Goal: Register for event/course

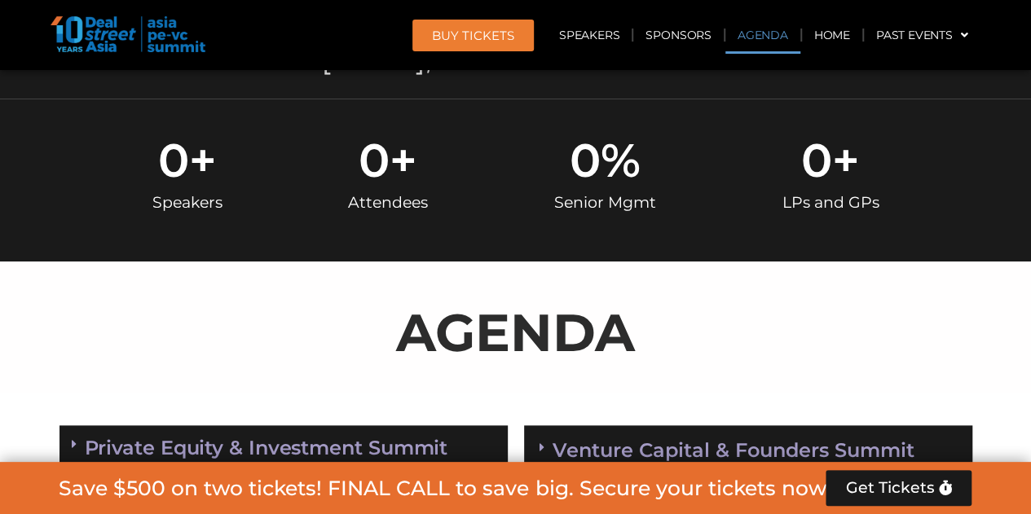
scroll to position [897, 0]
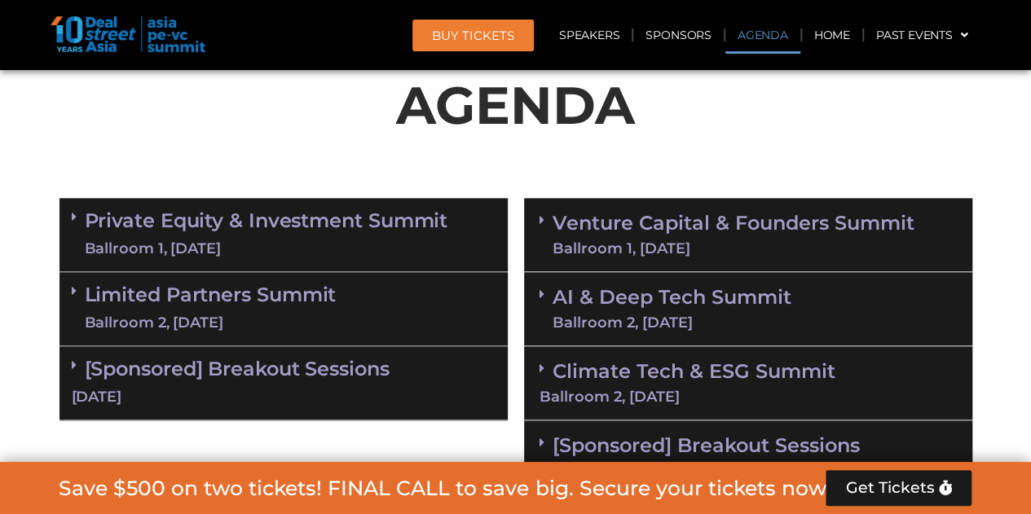
click at [245, 366] on link "[Sponsored] Breakout Sessions 10 Sept" at bounding box center [284, 382] width 424 height 51
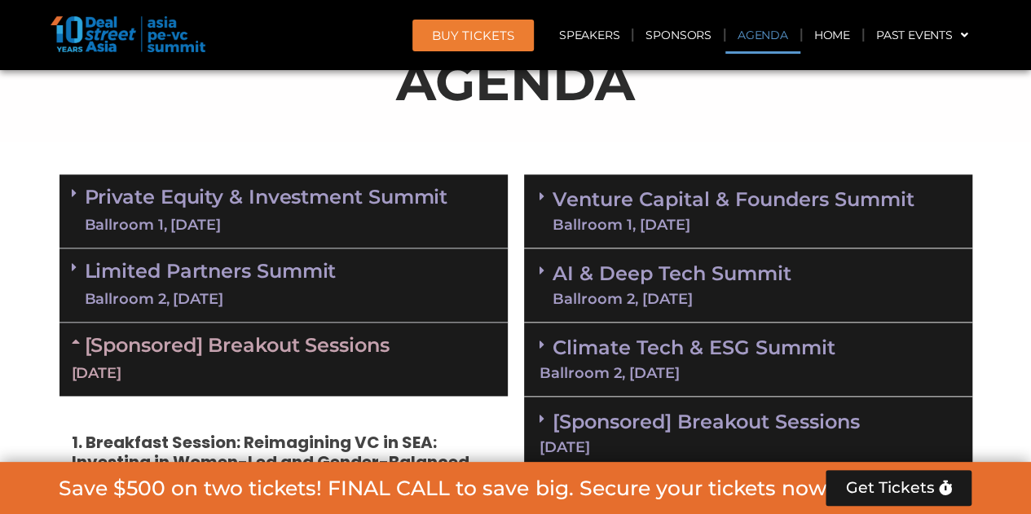
scroll to position [1223, 0]
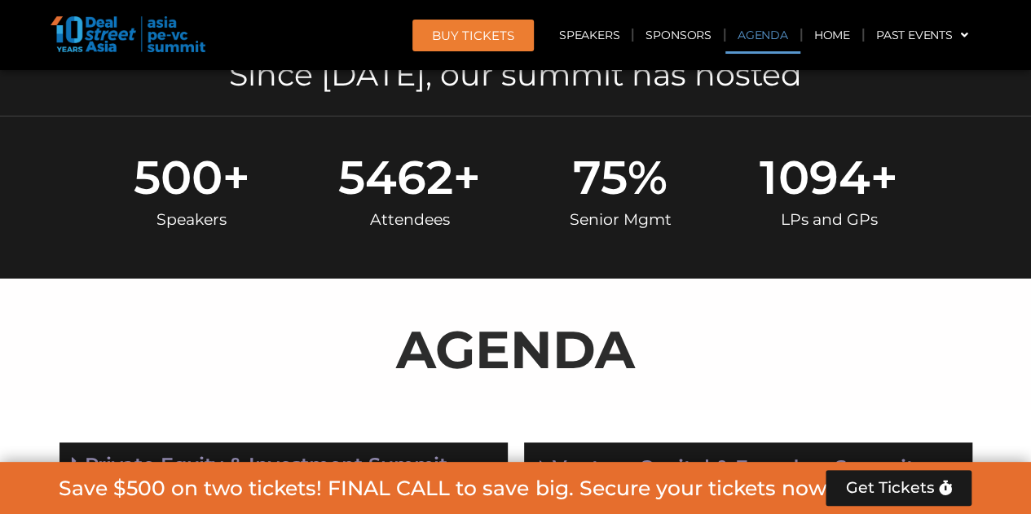
scroll to position [978, 0]
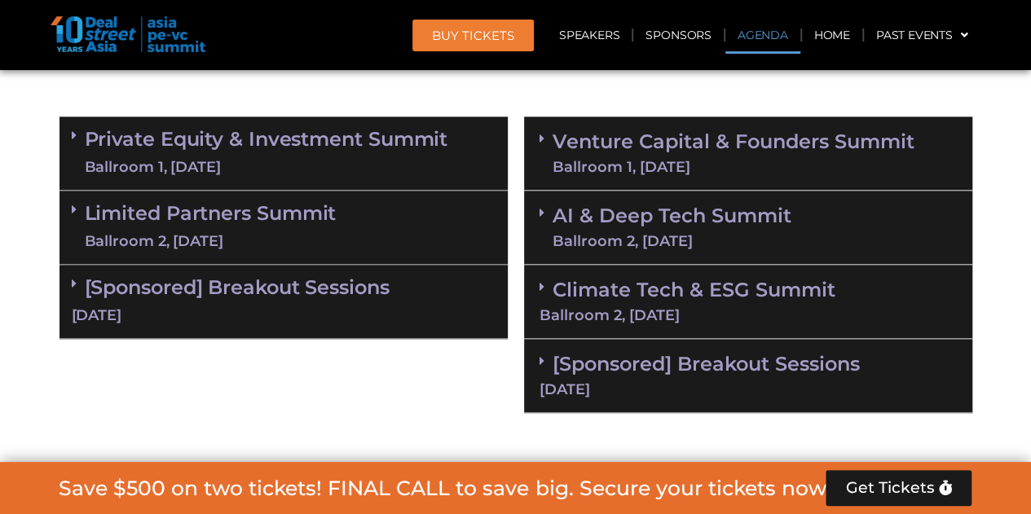
click at [272, 146] on link "Private Equity & Investment Summit Ballroom 1, [DATE]" at bounding box center [267, 153] width 364 height 49
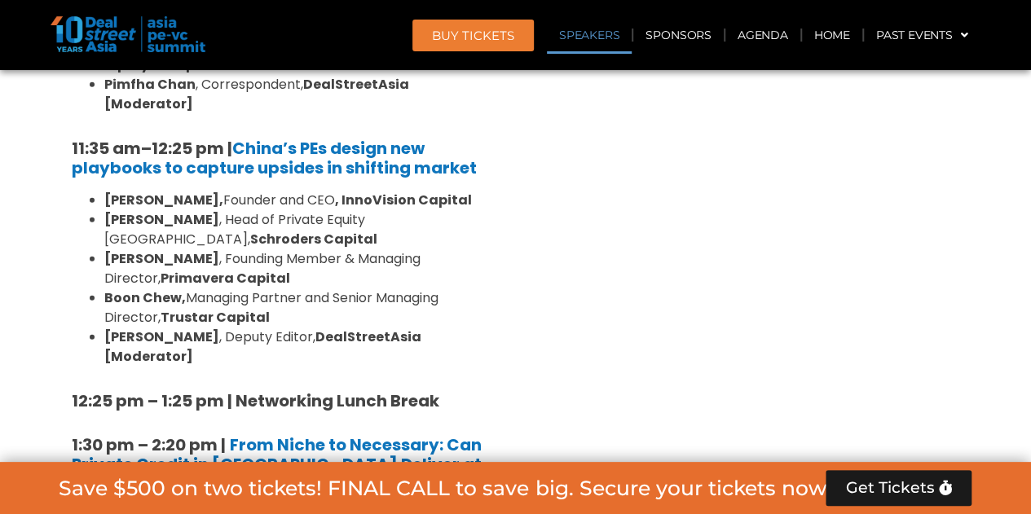
scroll to position [1956, 0]
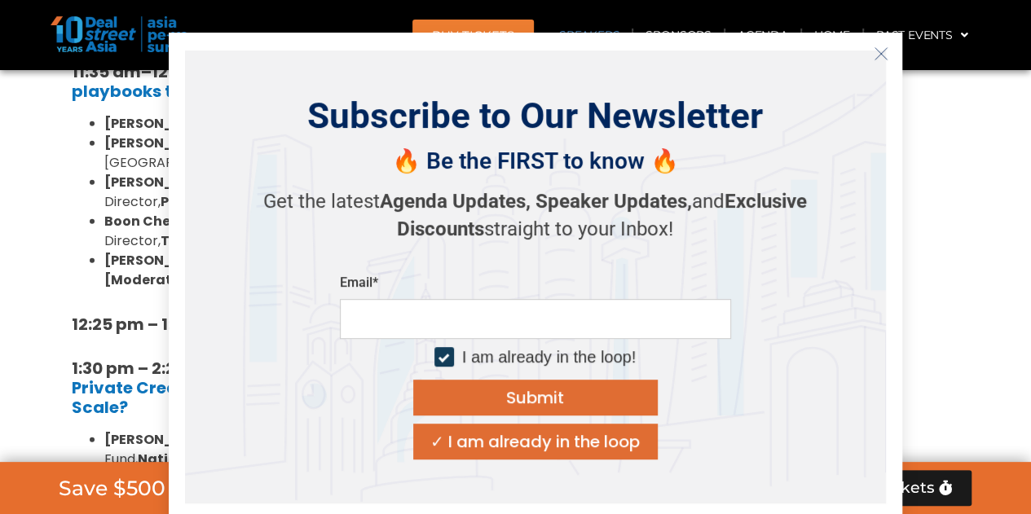
click at [882, 58] on icon "Close" at bounding box center [881, 53] width 15 height 15
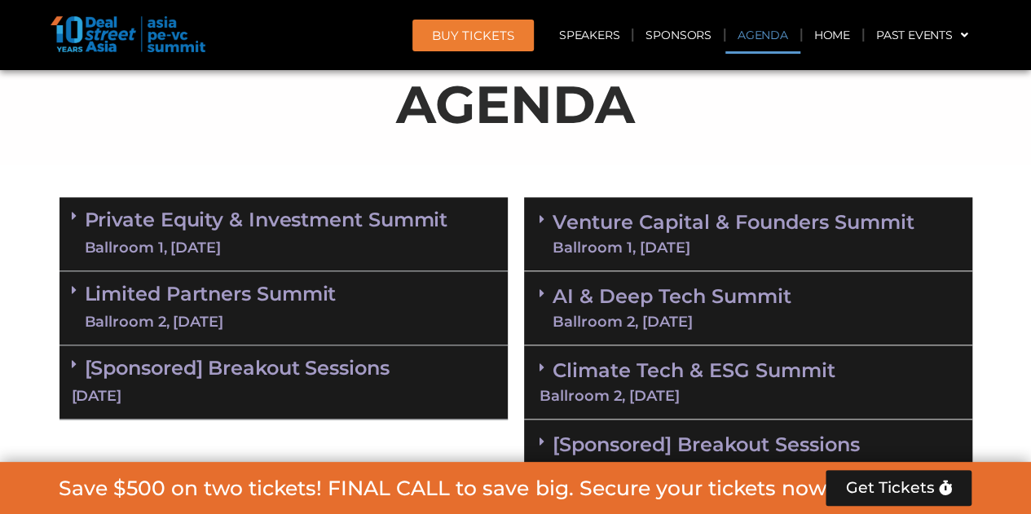
scroll to position [897, 0]
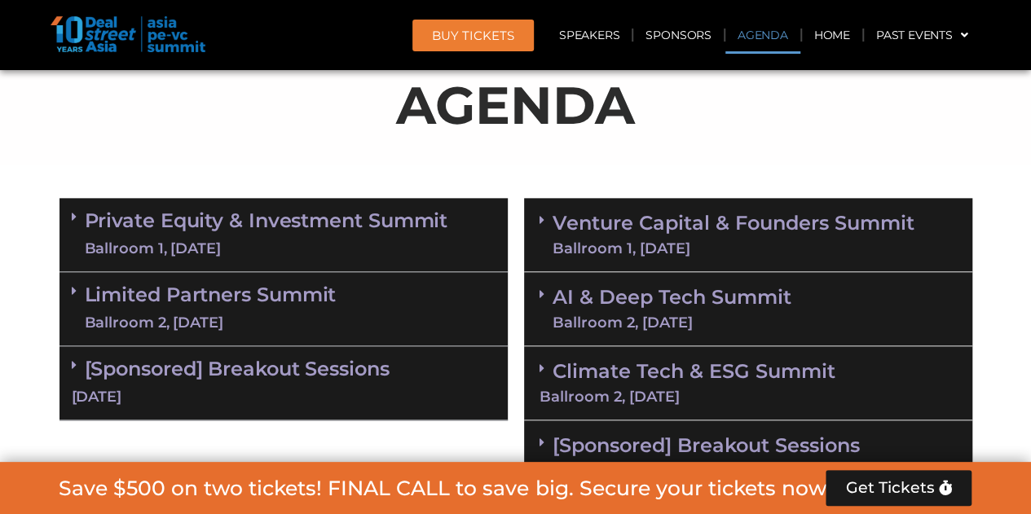
click at [303, 236] on link "Private Equity & Investment Summit Ballroom 1, [DATE]" at bounding box center [267, 234] width 364 height 49
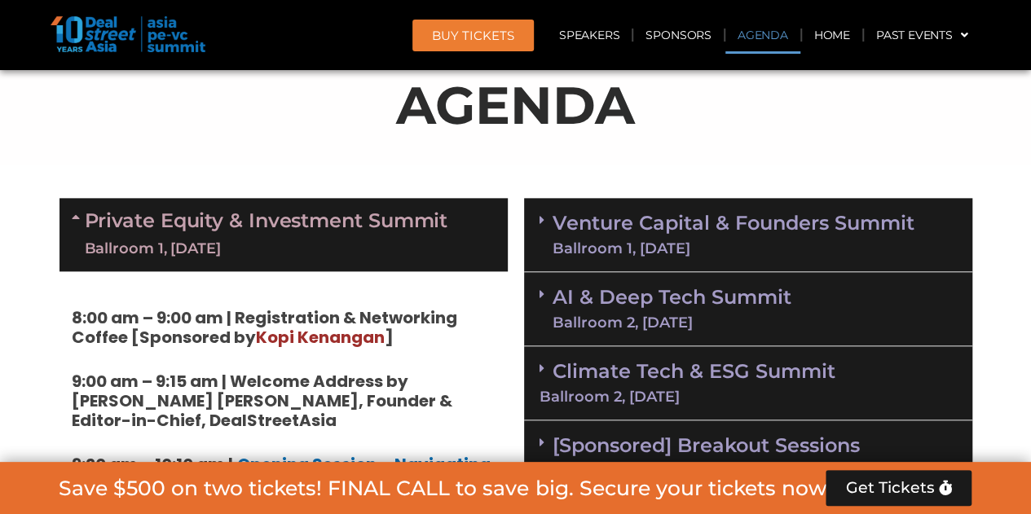
click at [303, 236] on link "Private Equity & Investment Summit Ballroom 1, [DATE]" at bounding box center [267, 234] width 364 height 49
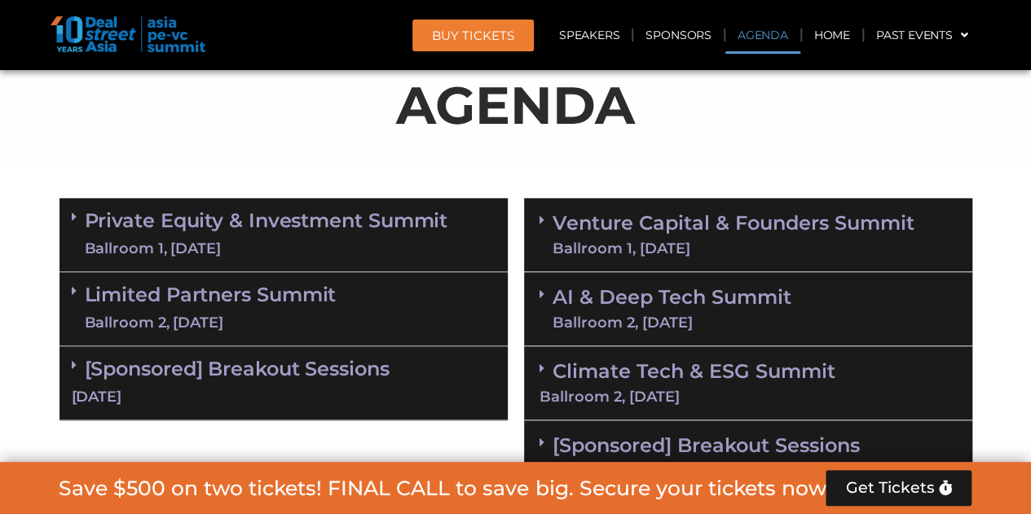
click at [238, 320] on div "Ballroom 2, [DATE]" at bounding box center [211, 323] width 252 height 20
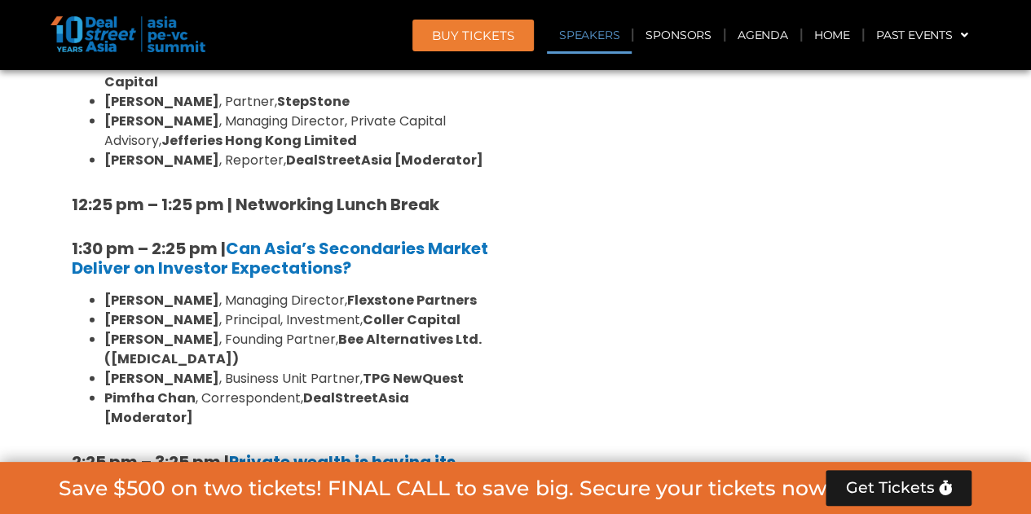
scroll to position [1712, 0]
